Goal: Submit feedback/report problem

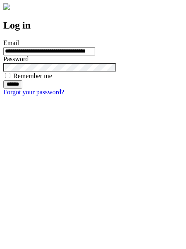
click at [22, 89] on input "******" at bounding box center [12, 84] width 19 height 8
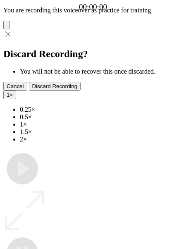
type input "**********"
